Goal: Task Accomplishment & Management: Use online tool/utility

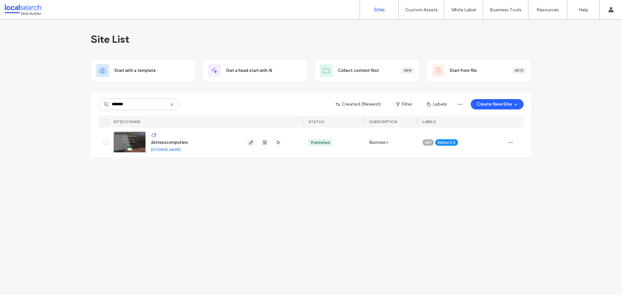
type input "*******"
click at [249, 142] on icon "button" at bounding box center [251, 142] width 5 height 5
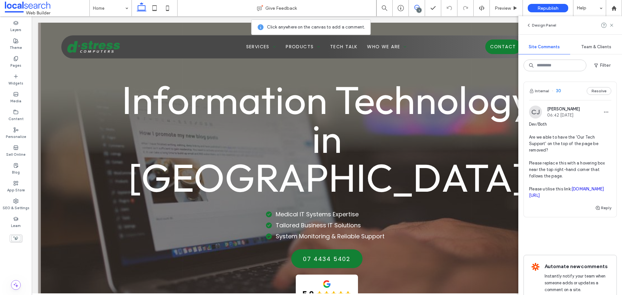
click at [558, 91] on span "30" at bounding box center [556, 91] width 9 height 6
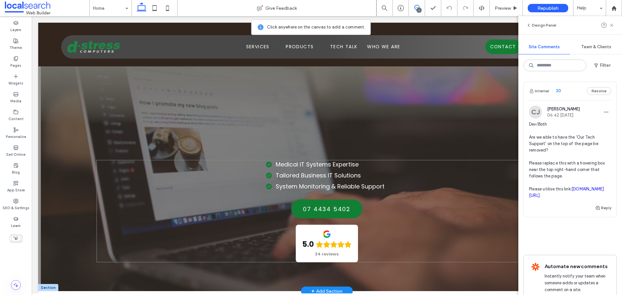
scroll to position [97, 0]
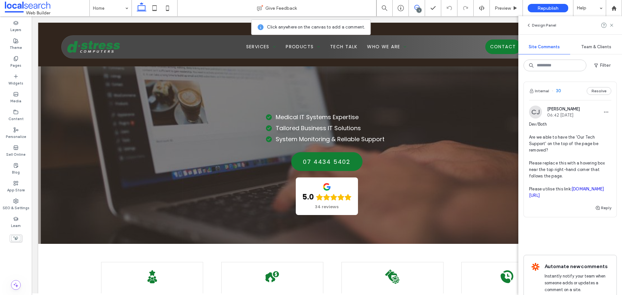
click at [561, 92] on span "30" at bounding box center [556, 91] width 9 height 6
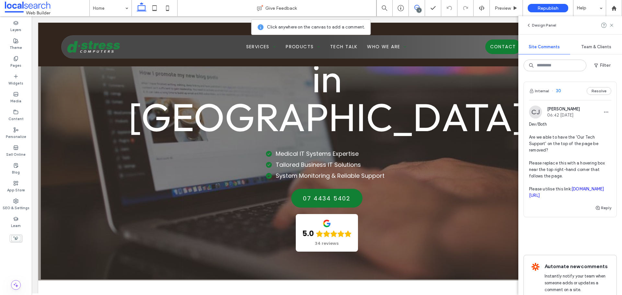
scroll to position [0, 0]
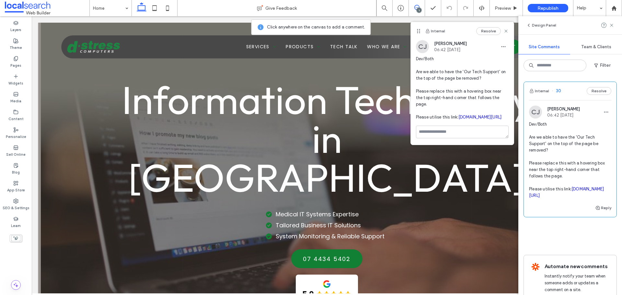
click at [554, 194] on link "startcontrol.com/dstresshelp" at bounding box center [566, 192] width 75 height 11
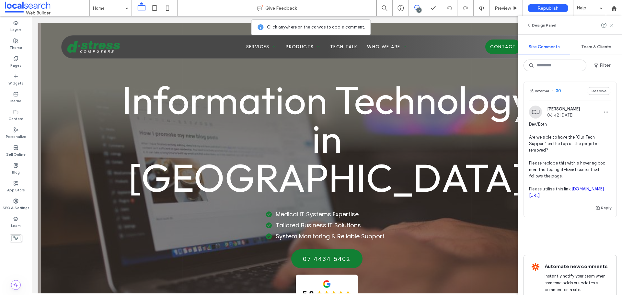
click at [614, 26] on icon at bounding box center [611, 25] width 5 height 5
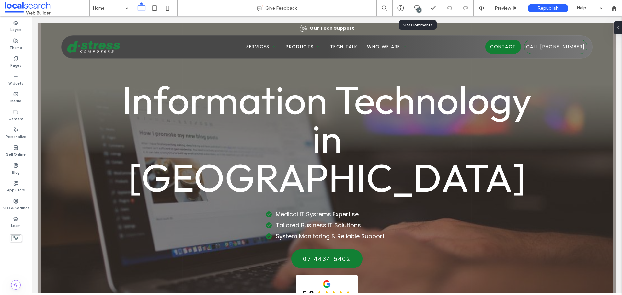
click at [412, 4] on div "1" at bounding box center [417, 8] width 16 height 16
click at [415, 6] on icon at bounding box center [417, 7] width 5 height 5
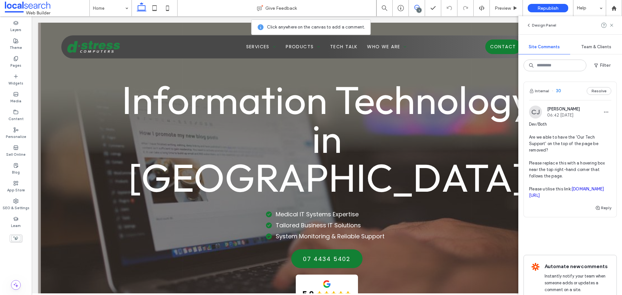
click at [557, 88] on span "30" at bounding box center [556, 91] width 9 height 6
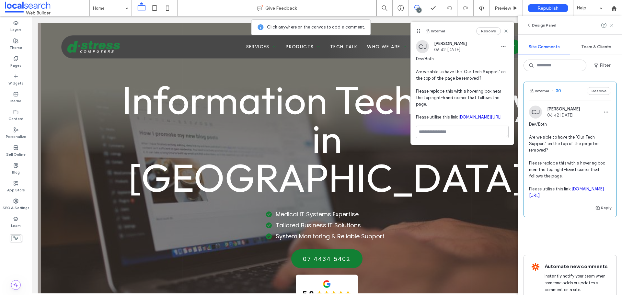
click at [612, 25] on use at bounding box center [611, 25] width 3 height 3
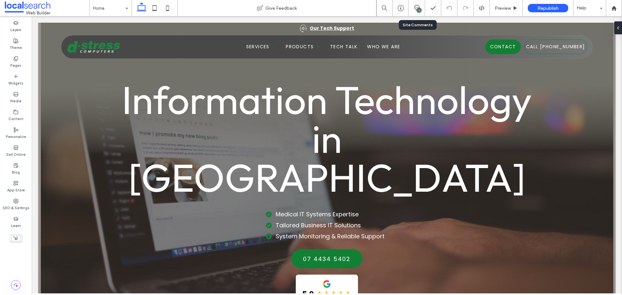
click at [421, 12] on div "1" at bounding box center [417, 8] width 16 height 16
click at [420, 8] on div "1" at bounding box center [419, 10] width 5 height 5
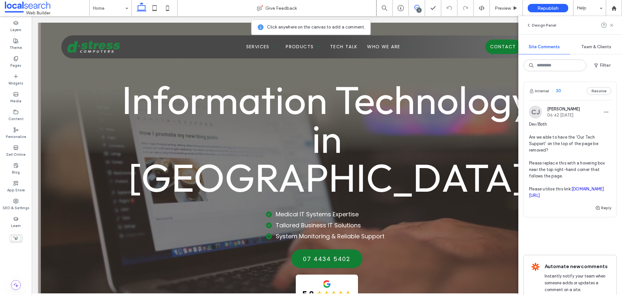
click at [551, 197] on link "startcontrol.com/dstresshelp" at bounding box center [566, 192] width 75 height 11
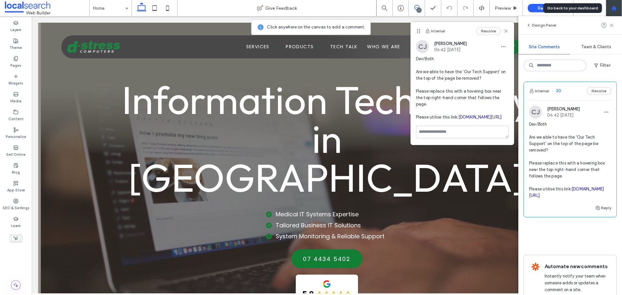
click at [617, 9] on icon at bounding box center [615, 9] width 6 height 6
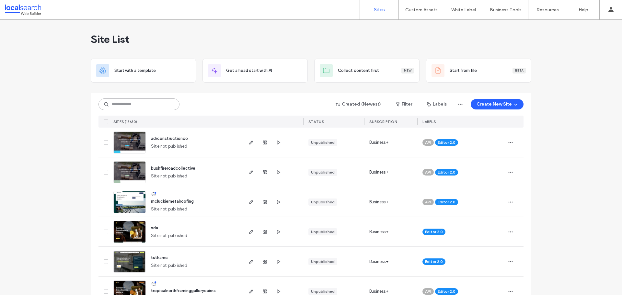
click at [131, 103] on input at bounding box center [139, 105] width 81 height 12
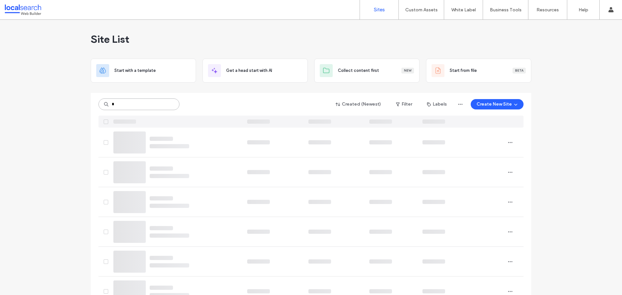
type input "*"
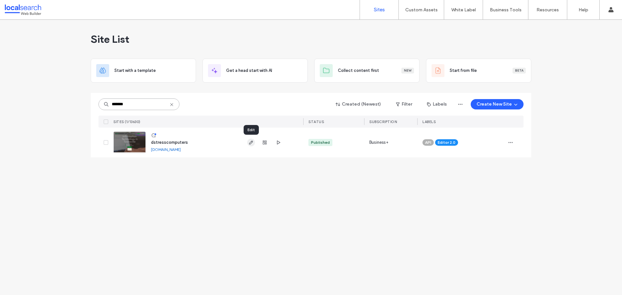
type input "*******"
click at [253, 144] on icon "button" at bounding box center [251, 142] width 5 height 5
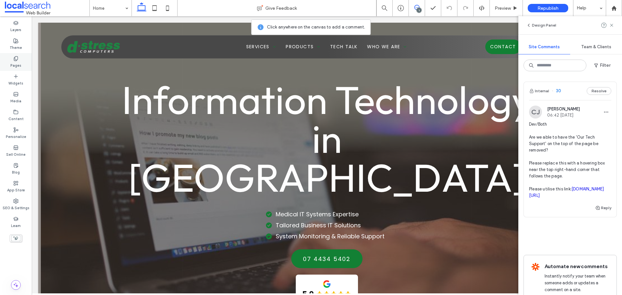
click at [15, 62] on label "Pages" at bounding box center [15, 64] width 11 height 7
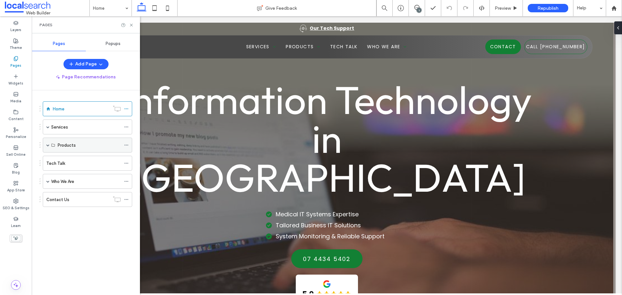
click at [47, 144] on span at bounding box center [47, 145] width 3 height 3
click at [48, 126] on span at bounding box center [47, 126] width 3 height 3
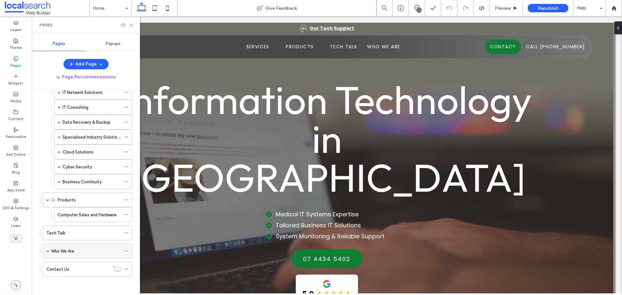
scroll to position [80, 0]
click at [49, 250] on span at bounding box center [47, 250] width 3 height 3
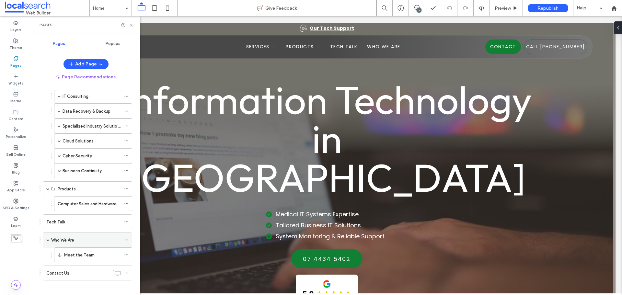
scroll to position [95, 0]
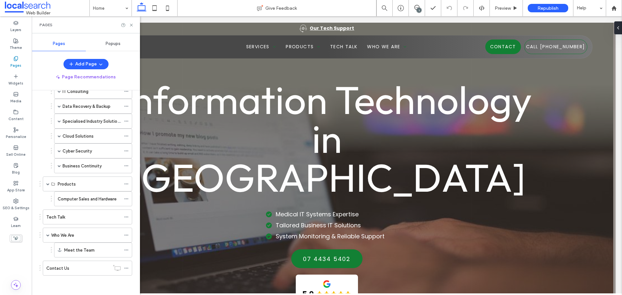
click at [418, 10] on div "1" at bounding box center [419, 10] width 5 height 5
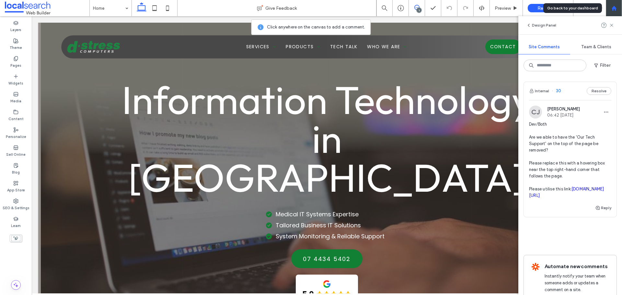
click at [617, 11] on div at bounding box center [614, 8] width 16 height 16
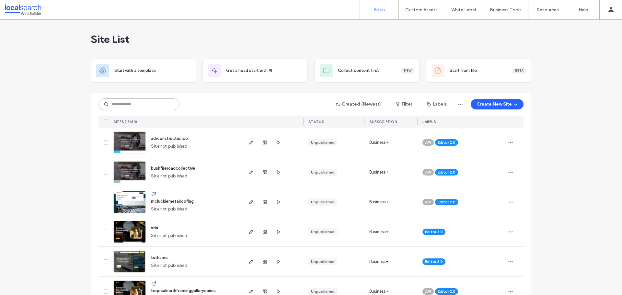
click at [158, 106] on input at bounding box center [139, 105] width 81 height 12
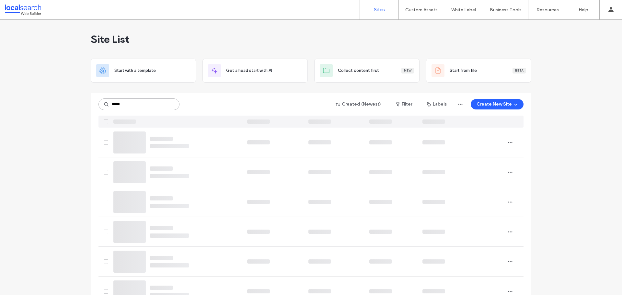
type input "****"
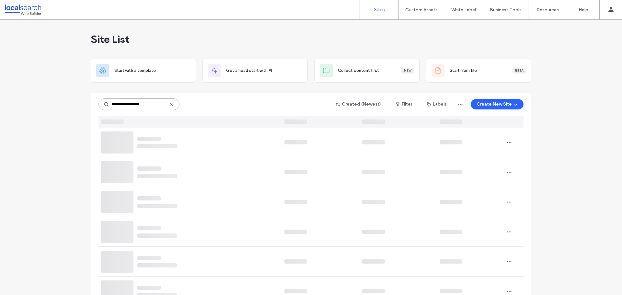
drag, startPoint x: 153, startPoint y: 106, endPoint x: 83, endPoint y: 104, distance: 69.7
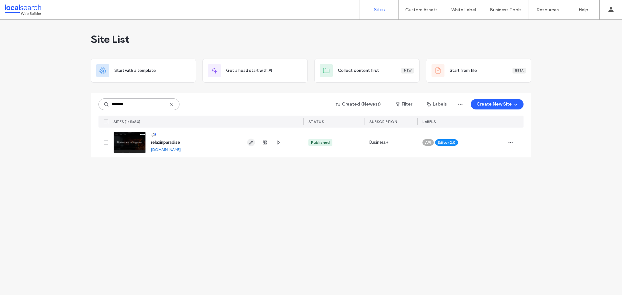
type input "*******"
click at [248, 142] on span "button" at bounding box center [251, 143] width 8 height 8
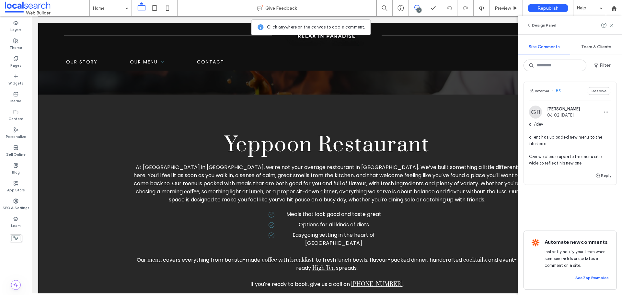
click at [561, 94] on div "Internal 53 Resolve" at bounding box center [570, 91] width 93 height 18
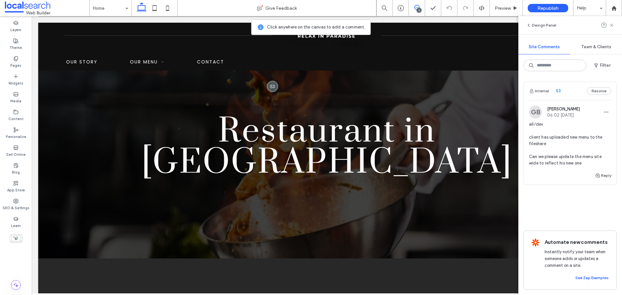
scroll to position [11, 0]
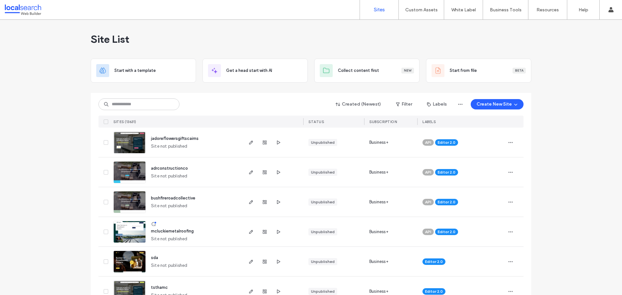
click at [145, 105] on input at bounding box center [139, 105] width 81 height 12
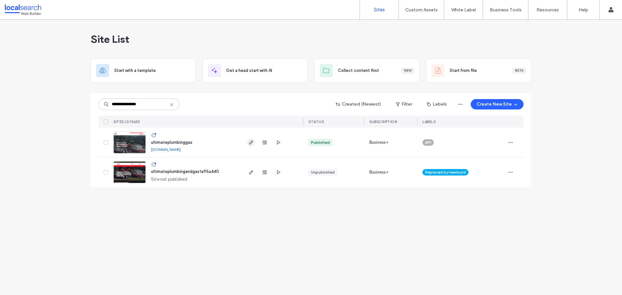
type input "**********"
click at [250, 146] on span "button" at bounding box center [251, 143] width 8 height 8
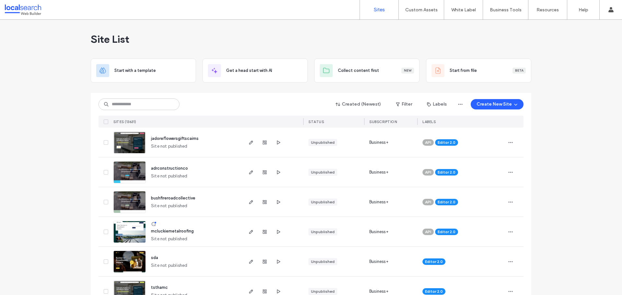
click at [147, 106] on input at bounding box center [139, 105] width 81 height 12
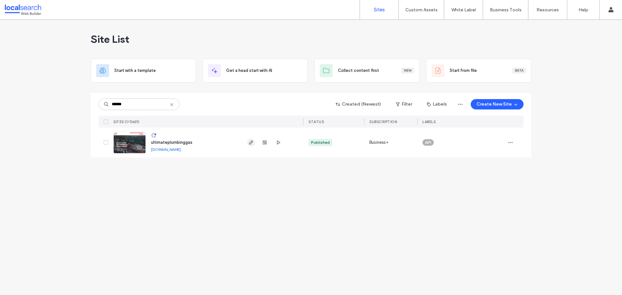
type input "******"
click at [252, 146] on span "button" at bounding box center [251, 143] width 8 height 8
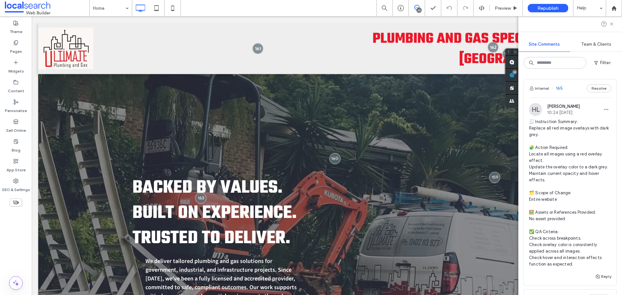
click at [563, 91] on div "Internal 165 Resolve" at bounding box center [570, 88] width 93 height 18
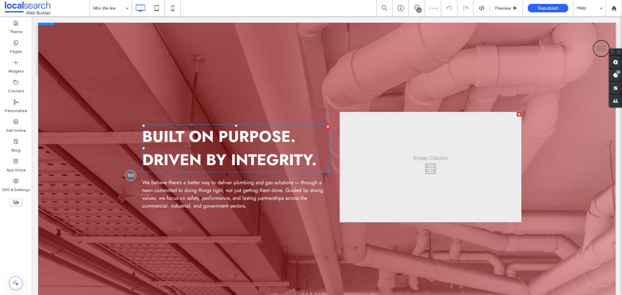
scroll to position [74, 0]
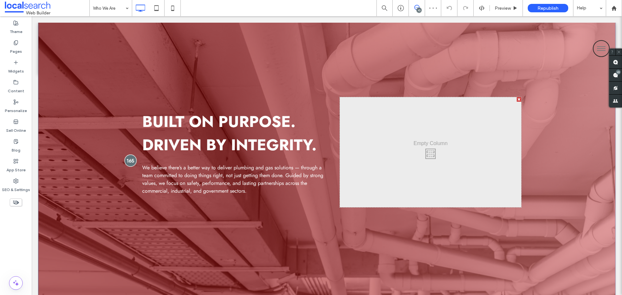
click at [129, 162] on div at bounding box center [130, 161] width 12 height 12
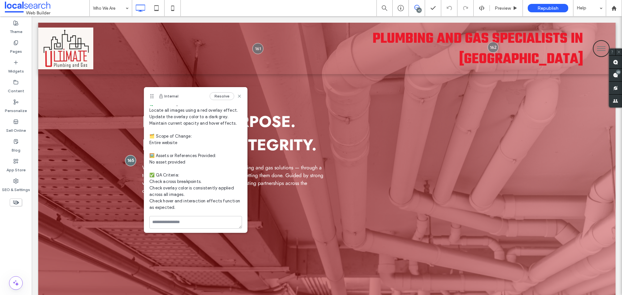
scroll to position [49, 0]
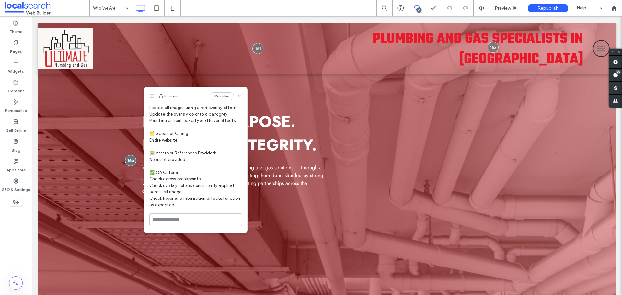
click at [238, 97] on use at bounding box center [239, 96] width 3 height 3
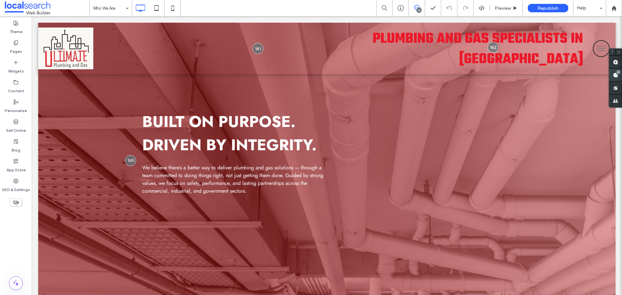
click at [616, 76] on use at bounding box center [615, 75] width 5 height 5
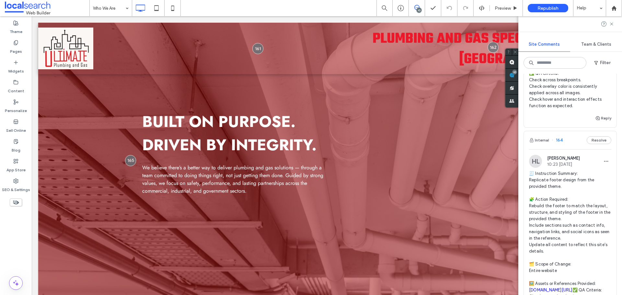
scroll to position [162, 0]
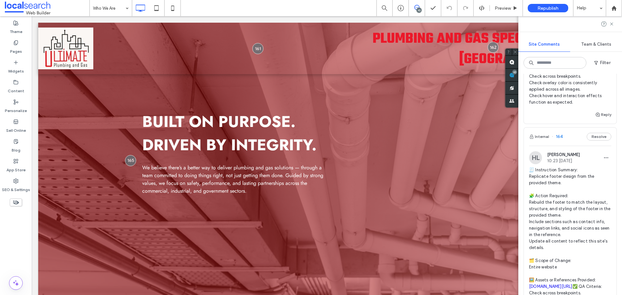
click at [562, 135] on span "164" at bounding box center [557, 137] width 11 height 6
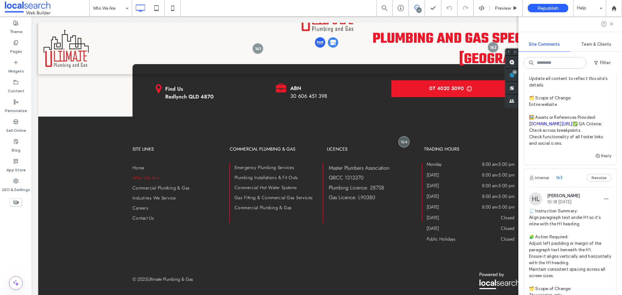
scroll to position [357, 0]
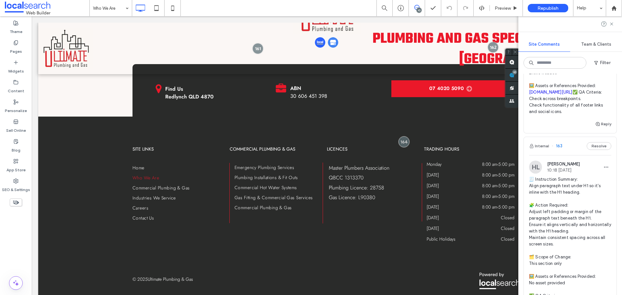
click at [567, 155] on div "Internal 163 Resolve" at bounding box center [570, 146] width 93 height 18
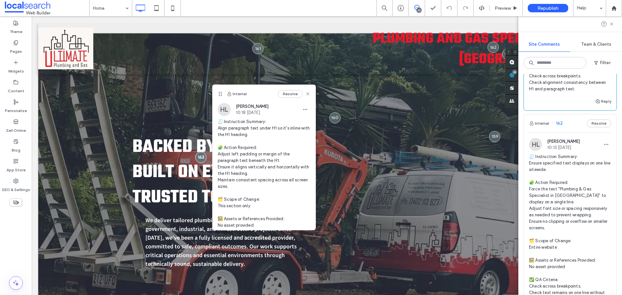
scroll to position [583, 0]
click at [561, 126] on span "162" at bounding box center [557, 123] width 11 height 6
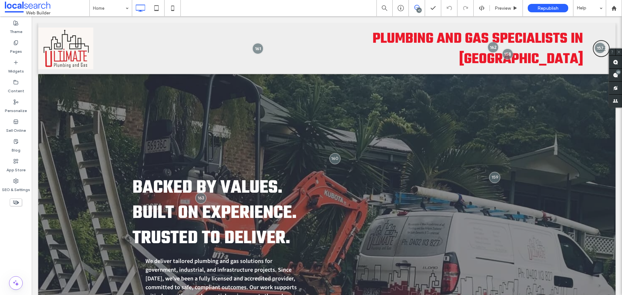
scroll to position [0, 0]
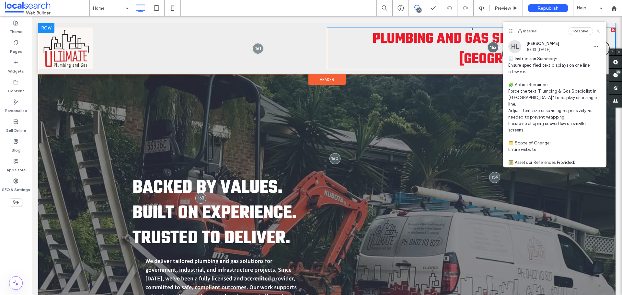
click at [502, 53] on div at bounding box center [508, 54] width 12 height 12
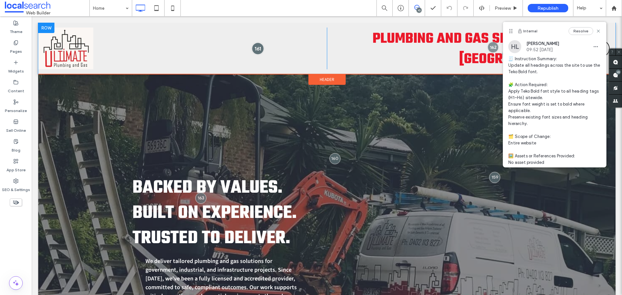
click at [256, 50] on div at bounding box center [258, 49] width 12 height 12
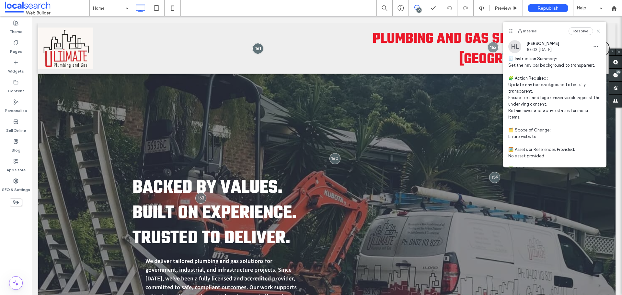
click at [613, 72] on span at bounding box center [615, 75] width 13 height 13
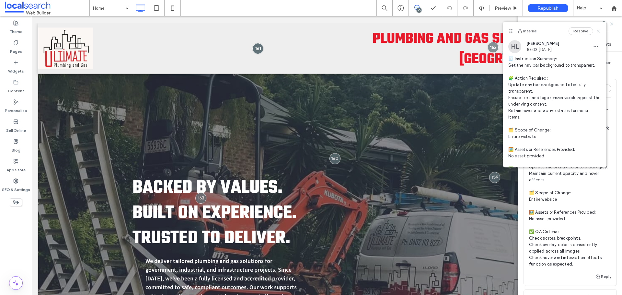
click at [597, 31] on use at bounding box center [598, 30] width 3 height 3
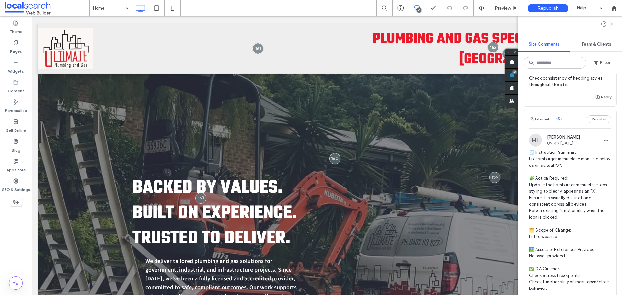
scroll to position [1653, 0]
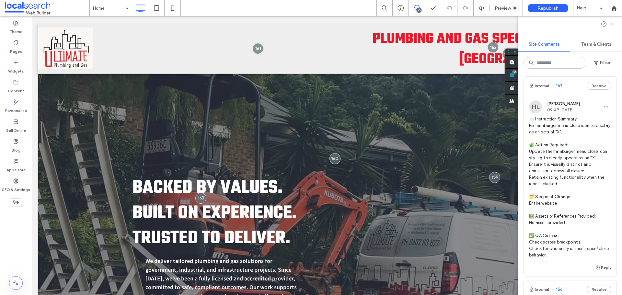
click at [560, 89] on span "157" at bounding box center [557, 86] width 11 height 6
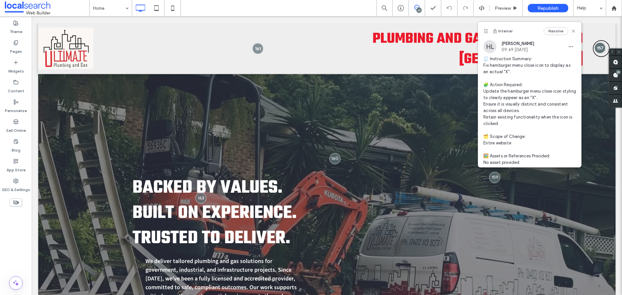
scroll to position [0, 0]
click at [571, 31] on icon at bounding box center [573, 31] width 5 height 5
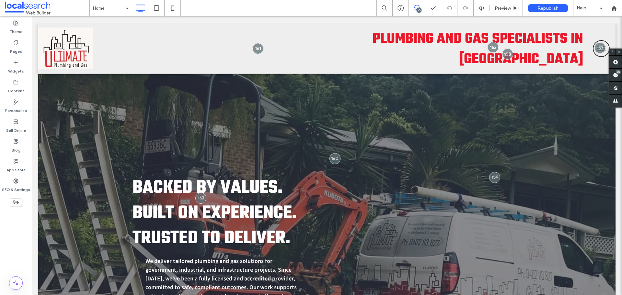
click at [599, 54] on button "menu" at bounding box center [601, 48] width 17 height 17
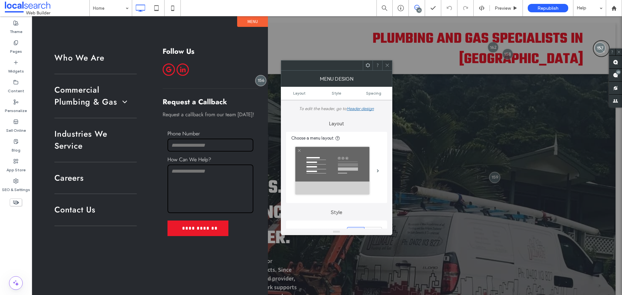
click at [385, 64] on icon at bounding box center [387, 65] width 5 height 5
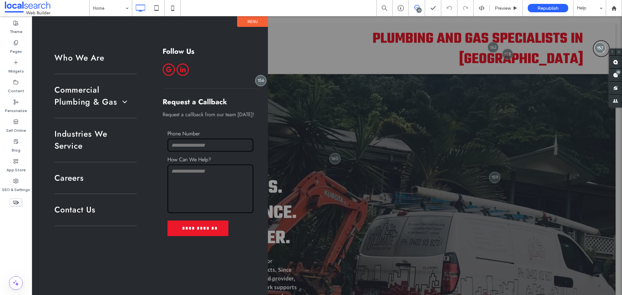
click at [578, 64] on div at bounding box center [327, 155] width 591 height 279
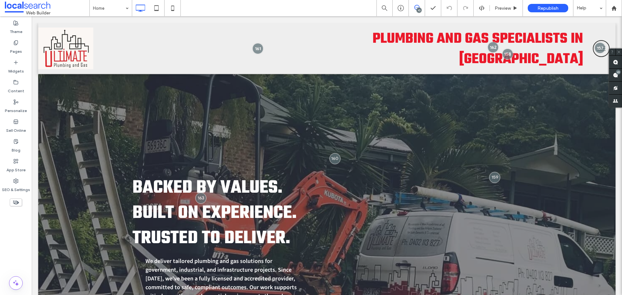
click at [600, 53] on button "menu" at bounding box center [601, 48] width 17 height 17
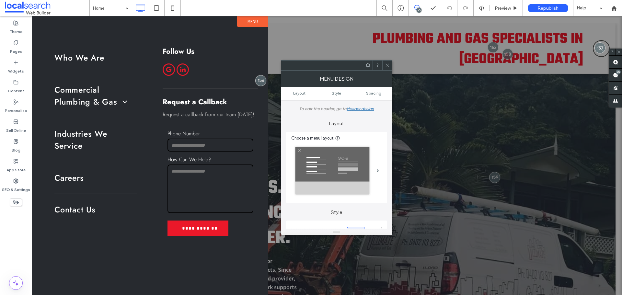
click at [387, 65] on use at bounding box center [387, 65] width 3 height 3
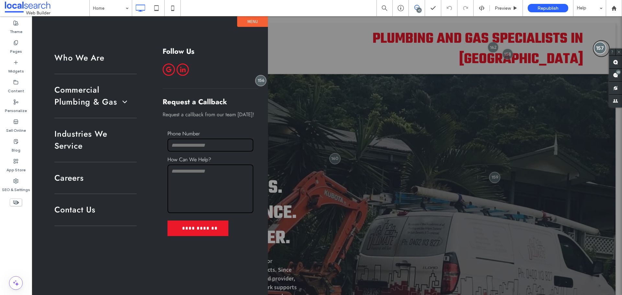
click at [599, 48] on div "menu" at bounding box center [600, 48] width 12 height 12
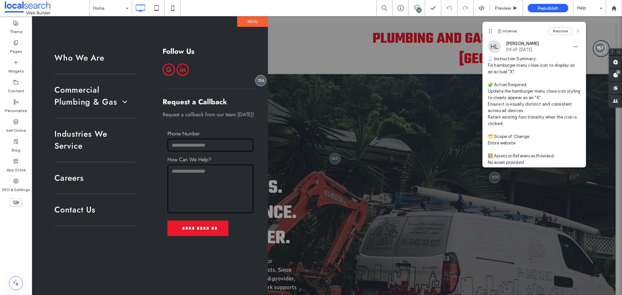
click at [576, 33] on icon at bounding box center [578, 31] width 5 height 5
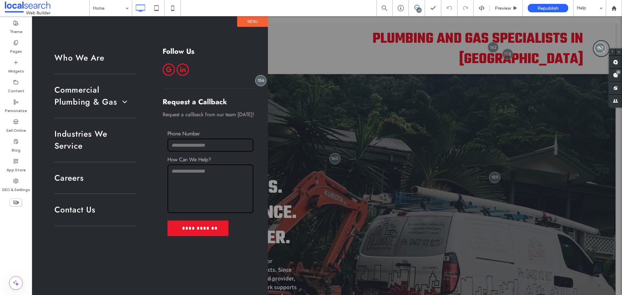
click at [603, 53] on button "menu" at bounding box center [601, 48] width 17 height 17
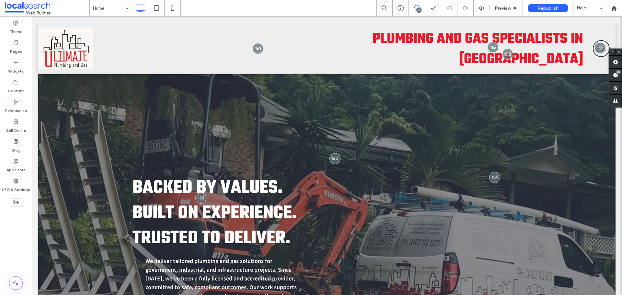
click at [602, 53] on button "menu" at bounding box center [601, 48] width 17 height 17
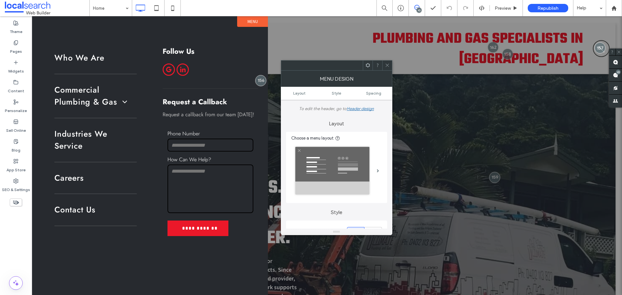
click at [601, 56] on button "menu" at bounding box center [601, 48] width 17 height 17
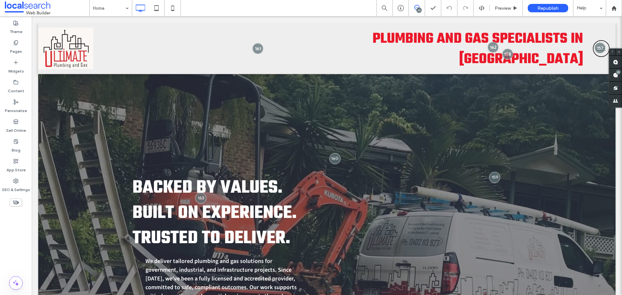
click at [601, 56] on button "menu" at bounding box center [601, 48] width 17 height 17
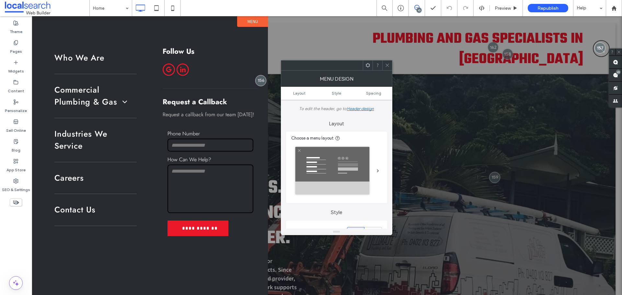
click at [601, 56] on button "menu" at bounding box center [601, 48] width 17 height 17
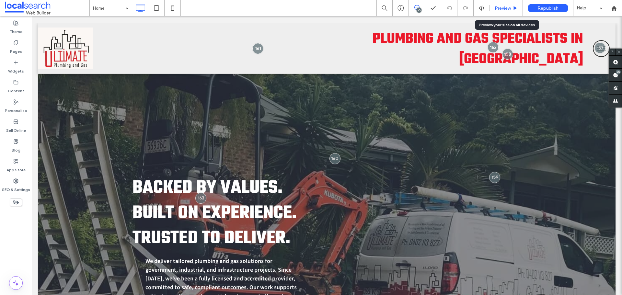
click at [501, 7] on span "Preview" at bounding box center [503, 9] width 16 height 6
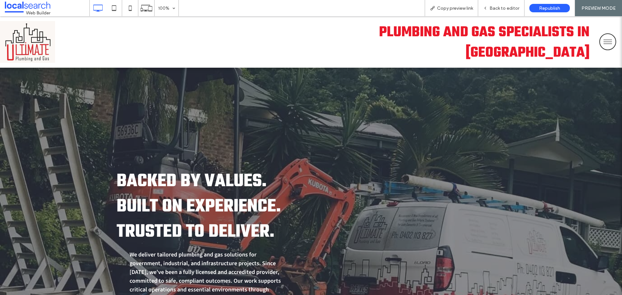
click at [600, 43] on button "menu" at bounding box center [608, 41] width 17 height 17
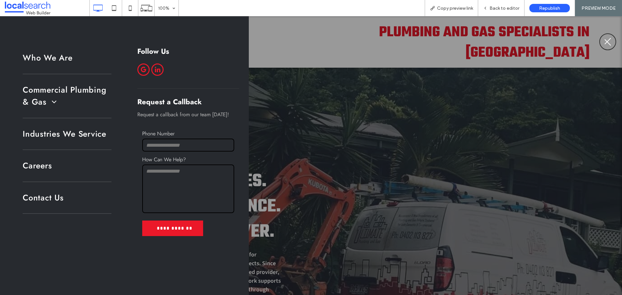
click at [609, 44] on span "menu" at bounding box center [608, 42] width 6 height 6
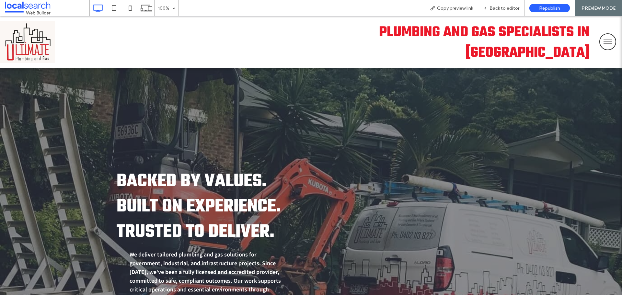
click at [609, 43] on button "menu" at bounding box center [608, 41] width 17 height 17
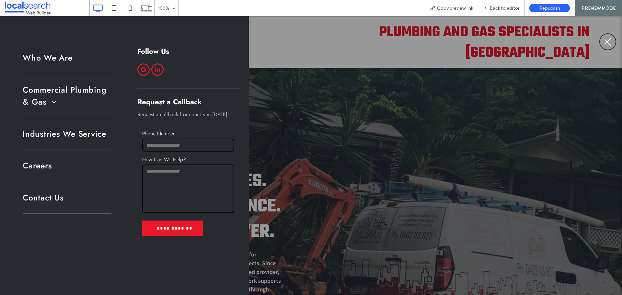
click at [608, 44] on button "menu" at bounding box center [608, 41] width 17 height 17
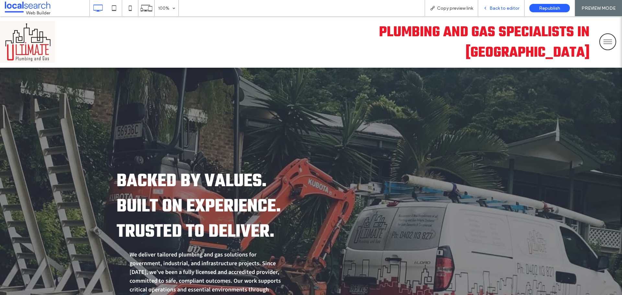
click at [499, 9] on span "Back to editor" at bounding box center [505, 9] width 30 height 6
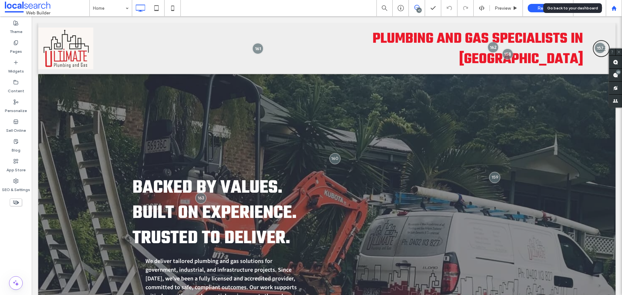
click at [619, 7] on div at bounding box center [614, 9] width 16 height 6
